Goal: Task Accomplishment & Management: Manage account settings

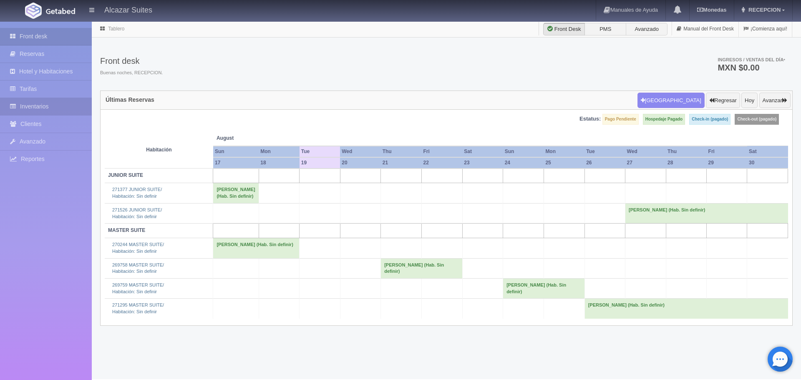
click at [45, 104] on link "Inventarios" at bounding box center [46, 106] width 92 height 17
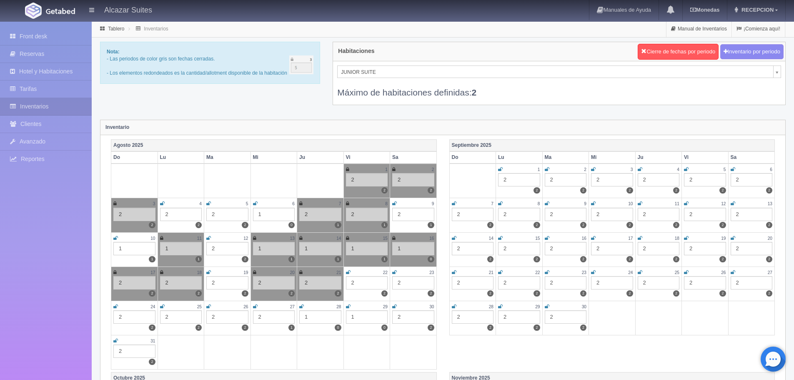
click at [208, 271] on icon at bounding box center [208, 272] width 5 height 5
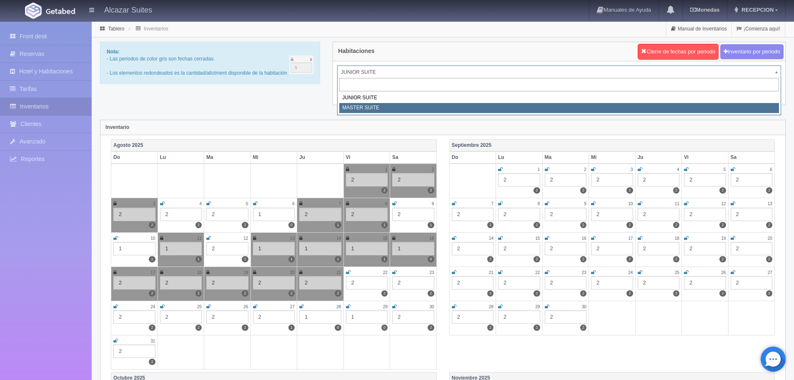
select select "305"
